Goal: Information Seeking & Learning: Learn about a topic

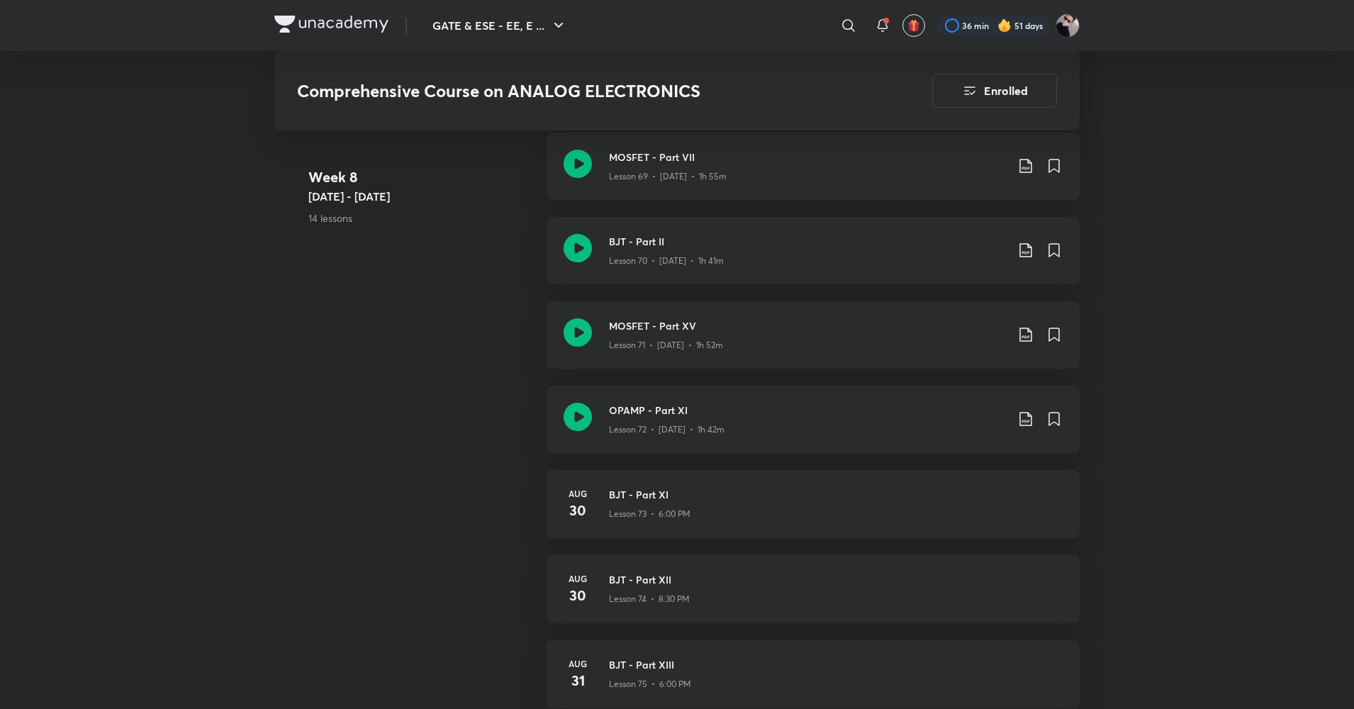
scroll to position [7113, 0]
click at [577, 422] on icon at bounding box center [577, 417] width 28 height 28
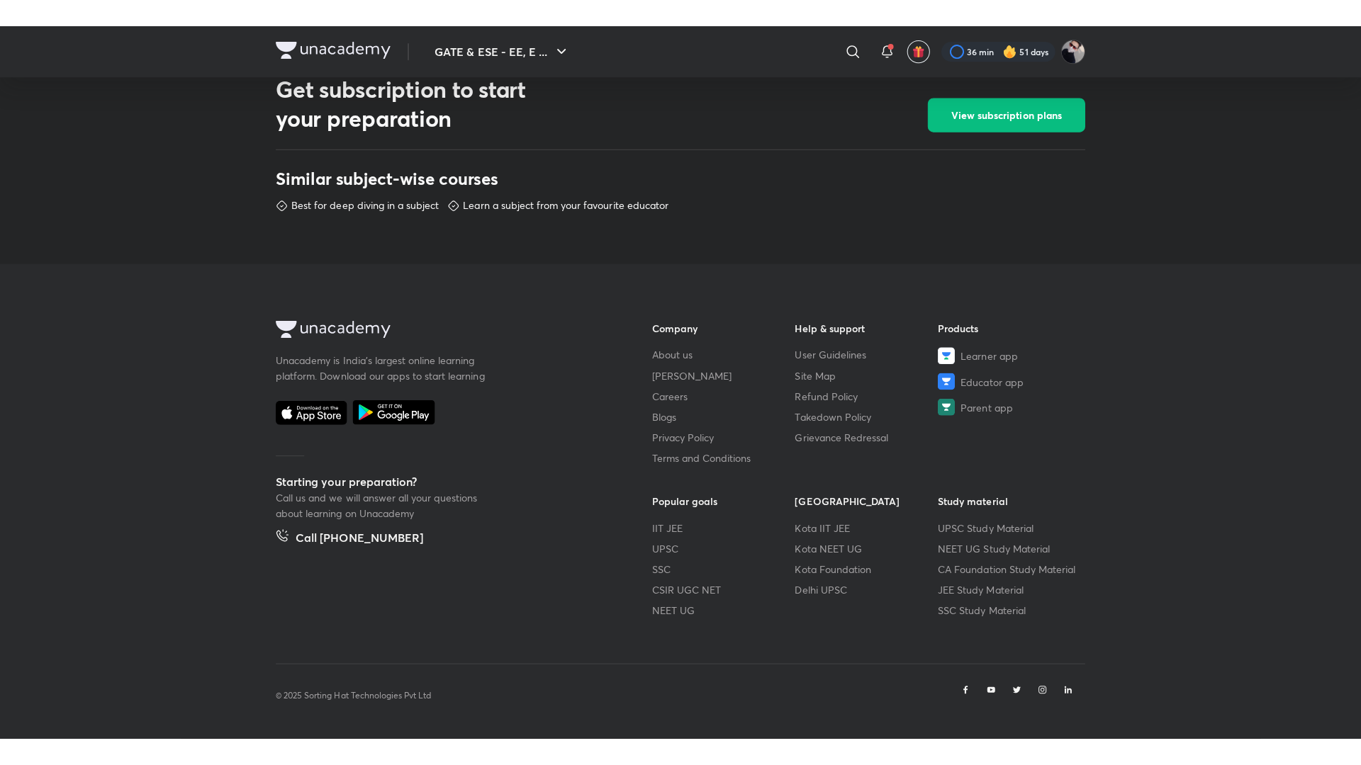
scroll to position [609, 0]
